Goal: Transaction & Acquisition: Purchase product/service

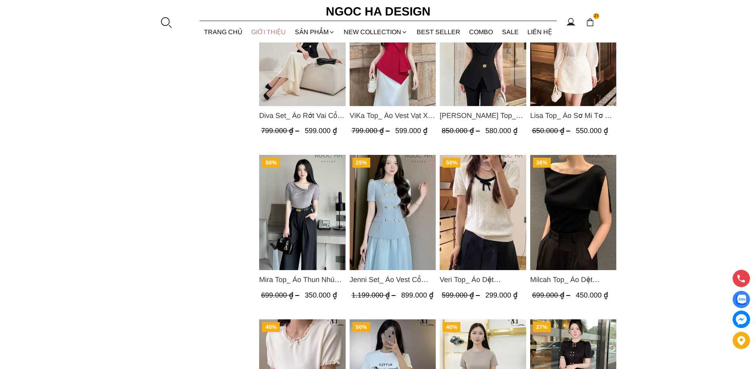
scroll to position [1230, 0]
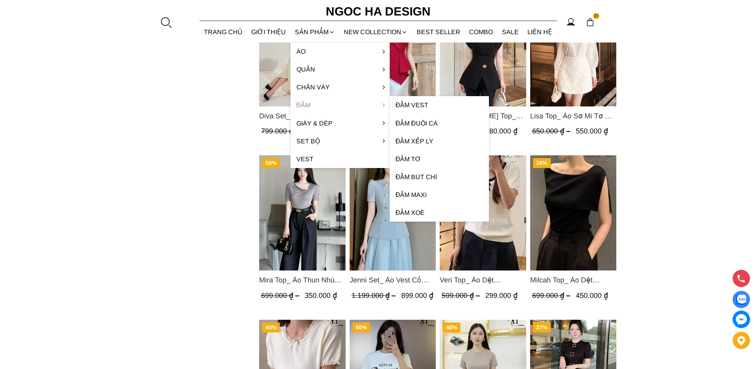
click at [302, 101] on link "Đầm" at bounding box center [339, 105] width 99 height 18
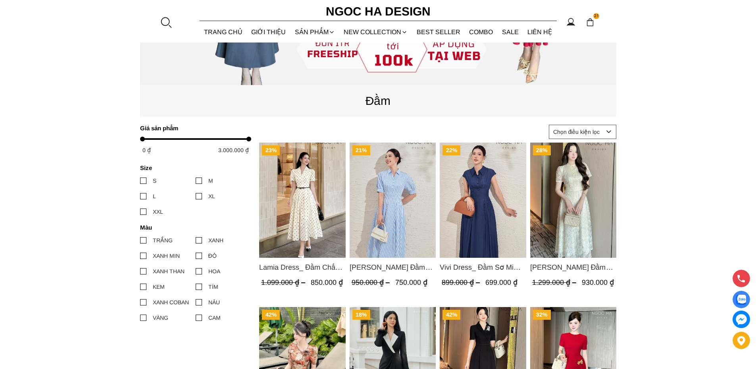
scroll to position [278, 0]
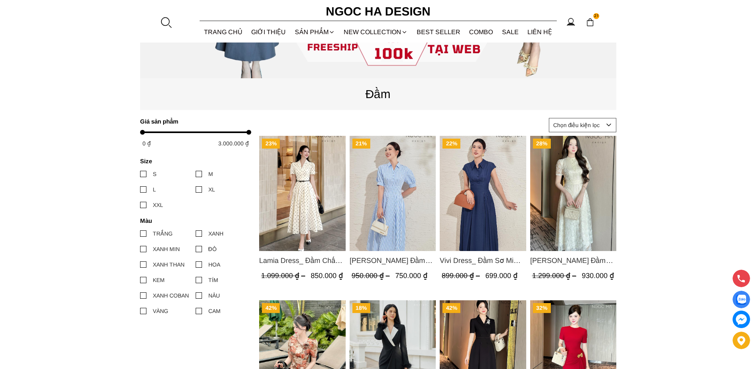
click at [309, 195] on img "Product image - Lamia Dress_ Đầm Chấm Bi Cổ Vest Màu Kem D1003" at bounding box center [302, 193] width 86 height 115
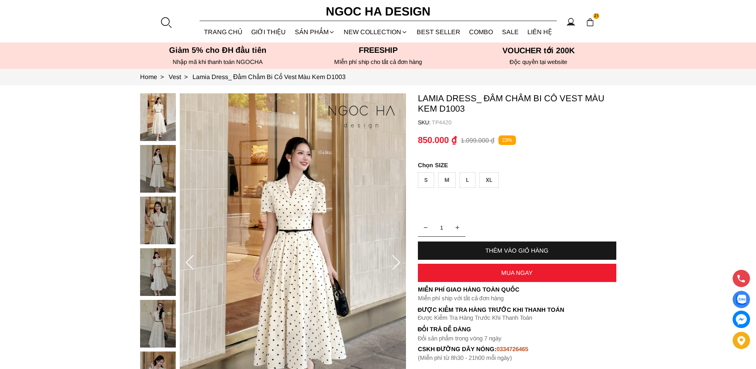
scroll to position [40, 0]
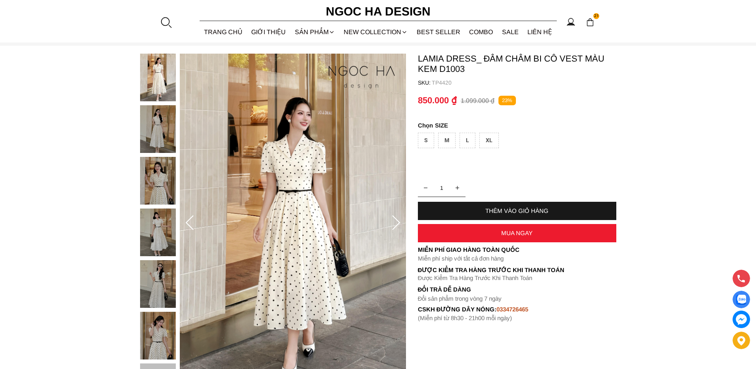
click at [156, 229] on img at bounding box center [158, 232] width 36 height 48
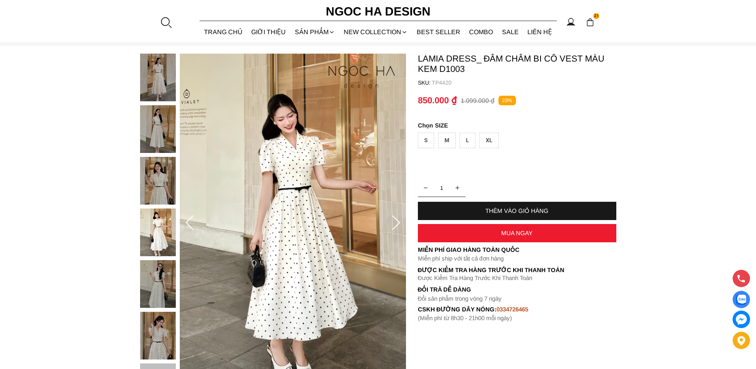
click at [154, 183] on img at bounding box center [158, 181] width 36 height 48
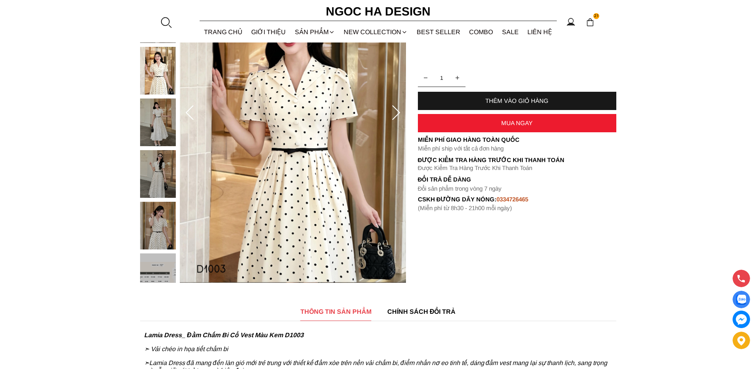
scroll to position [159, 0]
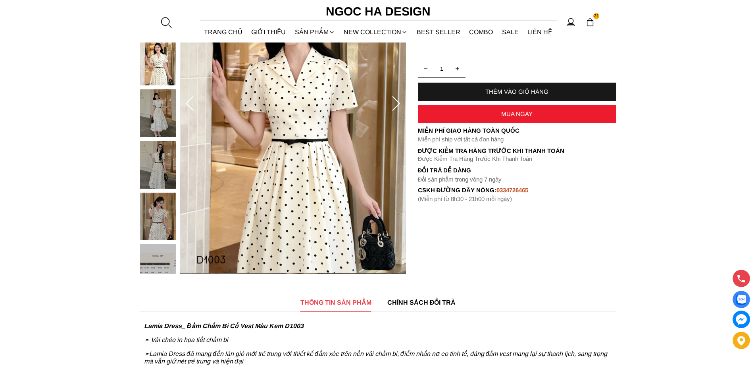
click at [158, 226] on img at bounding box center [158, 216] width 36 height 48
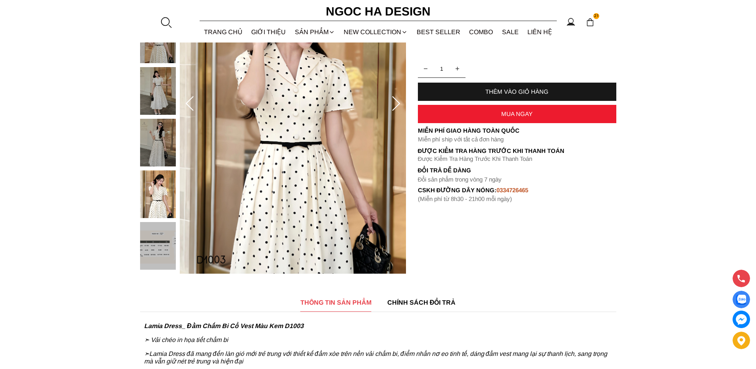
click at [154, 242] on img at bounding box center [158, 246] width 36 height 48
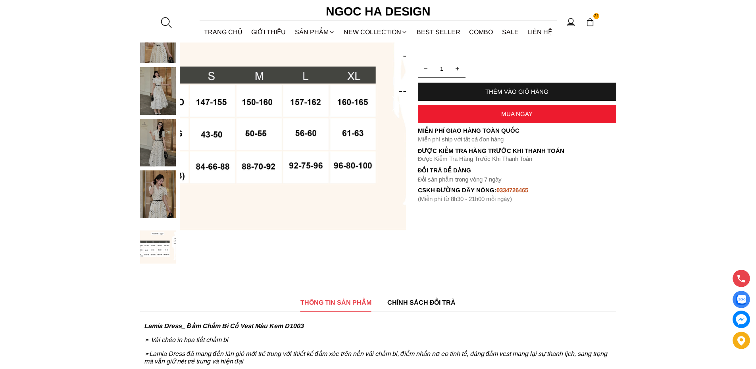
click at [100, 255] on section "Lamia Dress_ Đầm Chấm Bi Cổ Vest Màu Kem D1003 SKU: TP4420 1 THÊM VÀO GIỎ HÀNG …" at bounding box center [378, 104] width 756 height 355
click at [160, 199] on img at bounding box center [158, 194] width 36 height 48
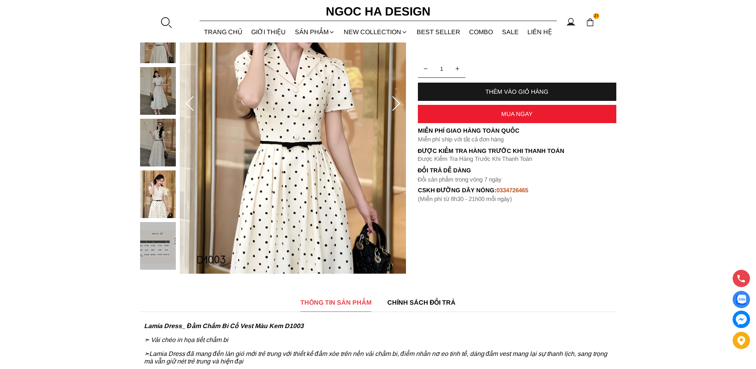
click at [402, 101] on icon at bounding box center [396, 104] width 16 height 16
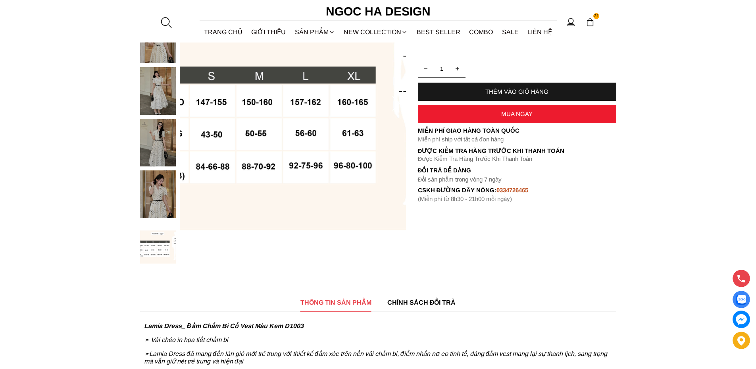
click at [156, 159] on img at bounding box center [158, 143] width 36 height 48
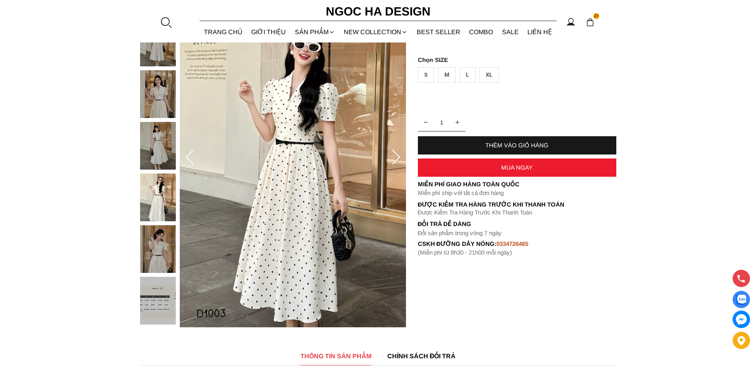
scroll to position [119, 0]
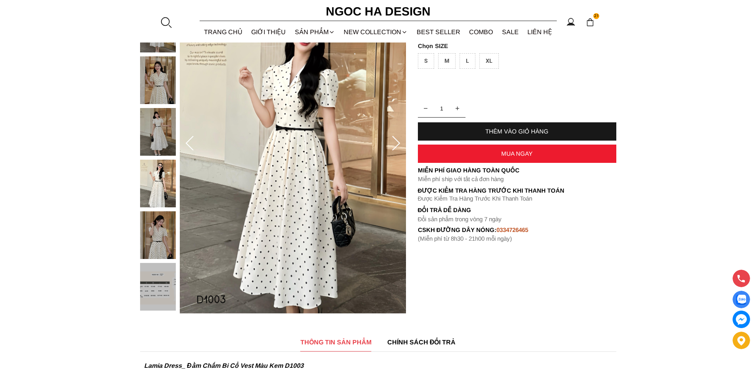
click at [158, 117] on img at bounding box center [158, 132] width 36 height 48
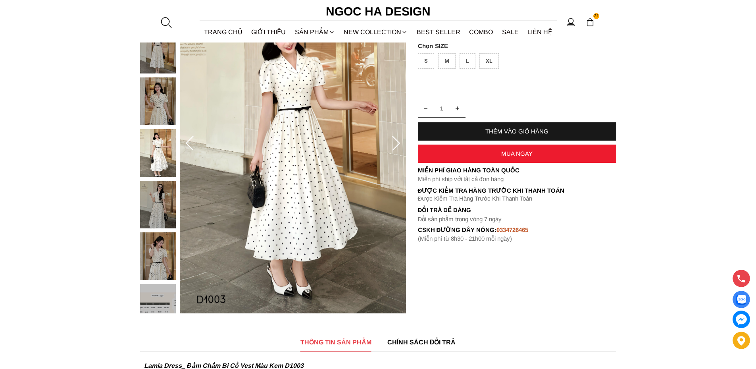
click at [161, 106] on img at bounding box center [158, 101] width 36 height 48
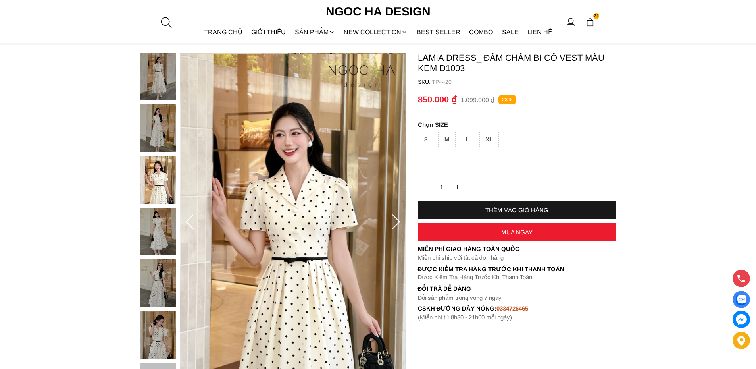
scroll to position [40, 0]
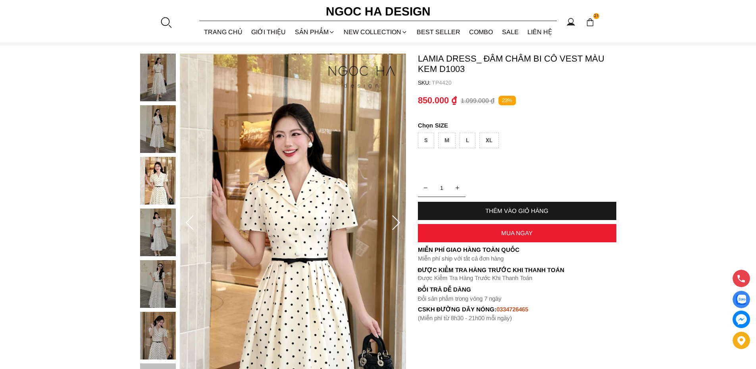
click at [156, 86] on img at bounding box center [158, 78] width 36 height 48
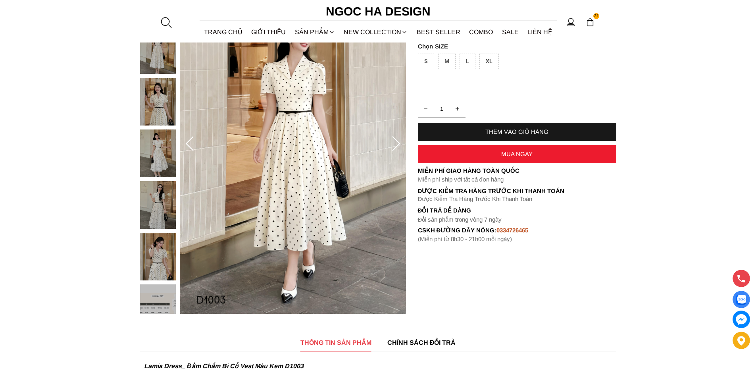
scroll to position [119, 0]
click at [156, 219] on img at bounding box center [158, 205] width 36 height 48
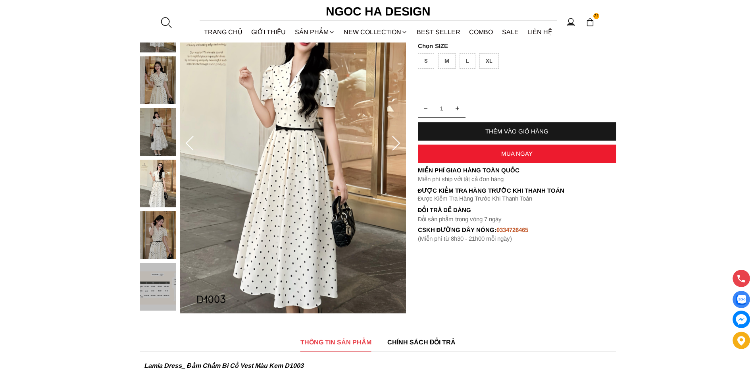
click at [158, 143] on img at bounding box center [158, 132] width 36 height 48
